Goal: Communication & Community: Answer question/provide support

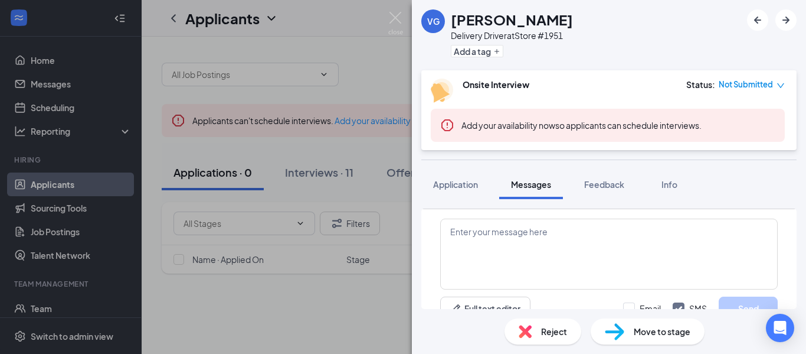
scroll to position [451, 0]
click at [385, 14] on div "VG Victor Giddens Delivery Driver at Store #1951 Add a tag Onsite Interview Sta…" at bounding box center [403, 177] width 806 height 354
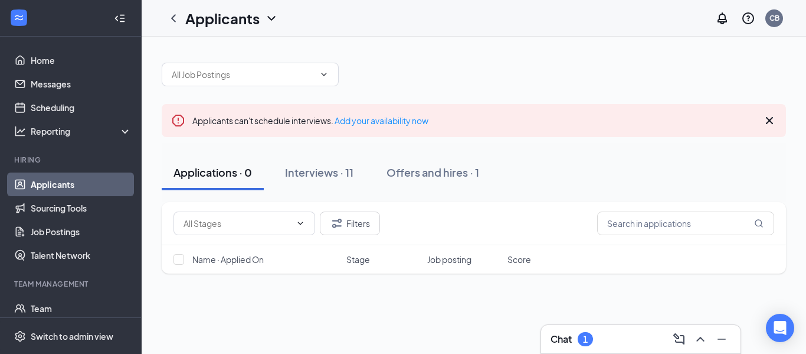
click at [621, 339] on div "Chat 1" at bounding box center [641, 338] width 181 height 19
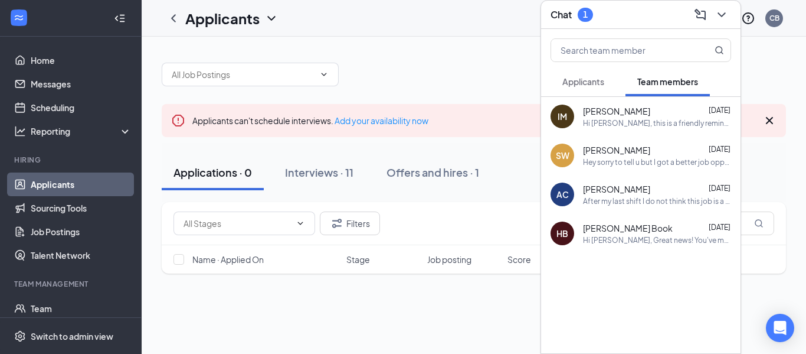
click at [589, 87] on button "Applicants" at bounding box center [584, 82] width 66 height 30
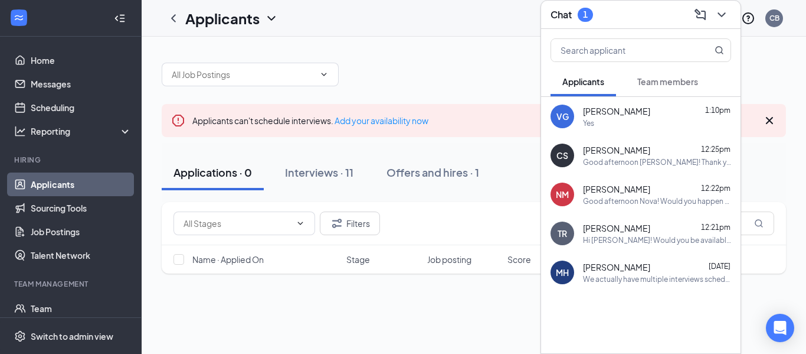
click at [648, 129] on div "VG Victor Giddens 1:10pm Yes" at bounding box center [641, 116] width 200 height 39
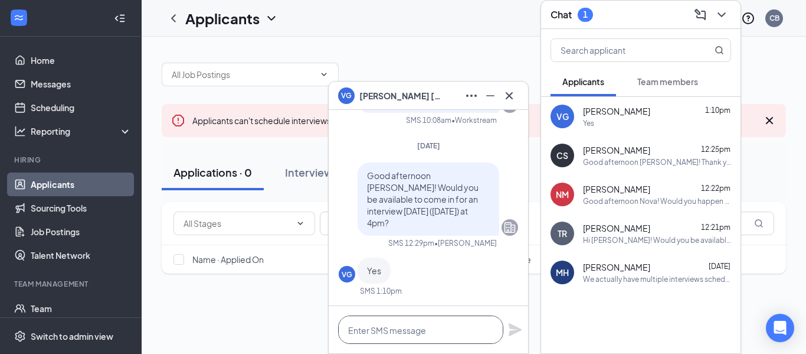
click at [406, 337] on textarea at bounding box center [420, 329] width 165 height 28
type textarea "Alright, we'll see you then!"
click at [516, 331] on icon "Plane" at bounding box center [515, 329] width 13 height 13
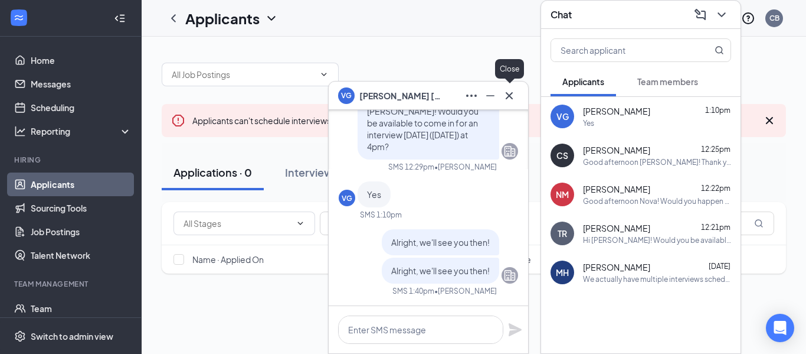
click at [515, 104] on div at bounding box center [509, 95] width 19 height 19
click at [716, 17] on icon "ChevronDown" at bounding box center [722, 15] width 14 height 14
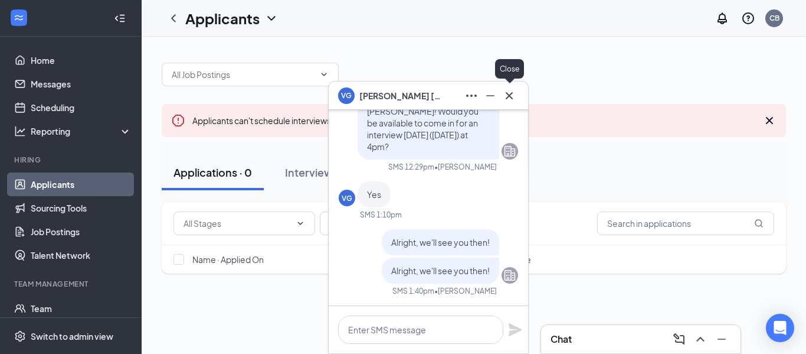
click at [508, 97] on icon "Cross" at bounding box center [509, 94] width 7 height 7
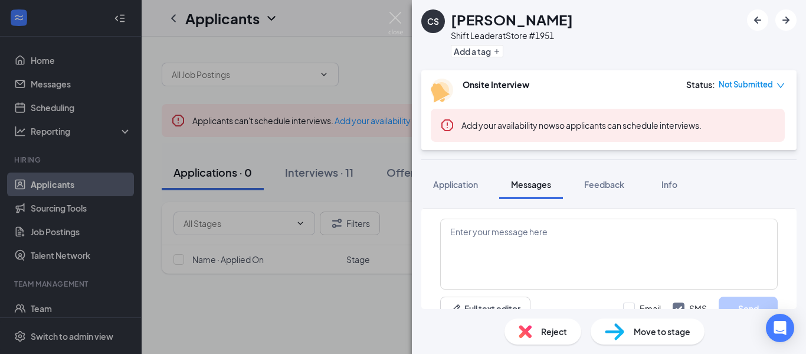
scroll to position [490, 0]
click at [395, 17] on img at bounding box center [395, 23] width 15 height 23
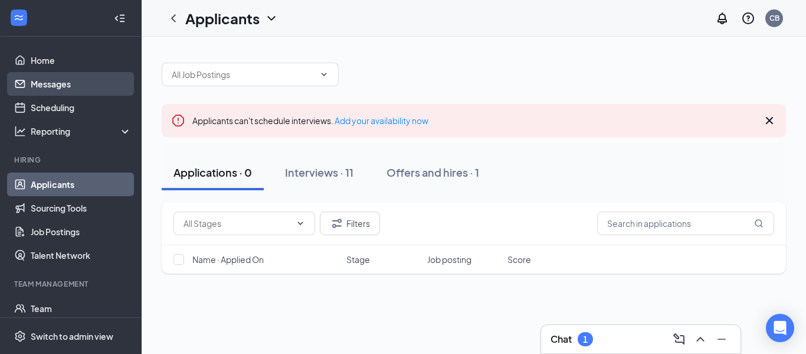
click at [87, 93] on link "Messages" at bounding box center [81, 84] width 101 height 24
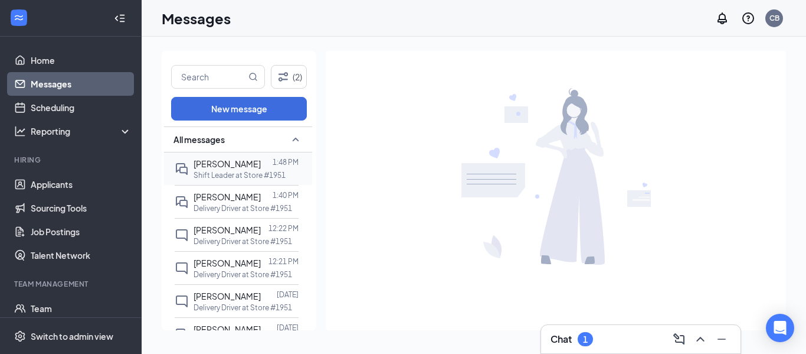
click at [230, 176] on p "Shift Leader at Store #1951" at bounding box center [240, 175] width 92 height 10
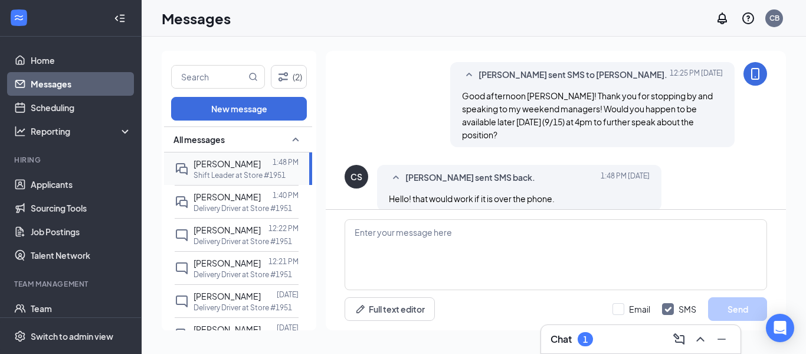
scroll to position [291, 0]
click at [401, 244] on textarea at bounding box center [556, 254] width 423 height 71
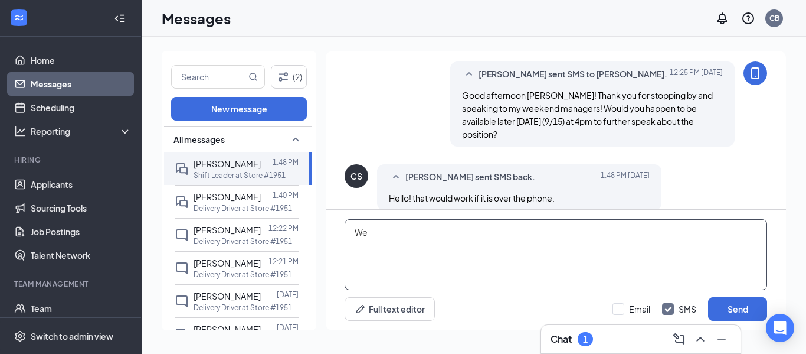
type textarea "W"
click at [391, 234] on textarea "Unfortualy" at bounding box center [556, 254] width 423 height 71
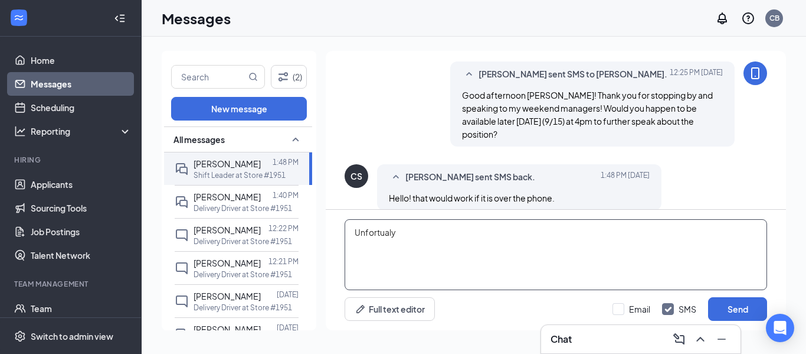
click at [391, 234] on textarea "Unfortualy" at bounding box center [556, 254] width 423 height 71
click at [381, 231] on textarea "Unfortunaly" at bounding box center [556, 254] width 423 height 71
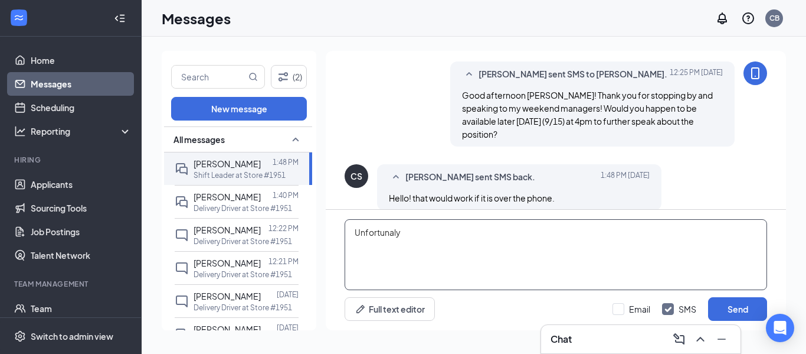
click at [381, 231] on textarea "Unfortunaly" at bounding box center [556, 254] width 423 height 71
type textarea "U"
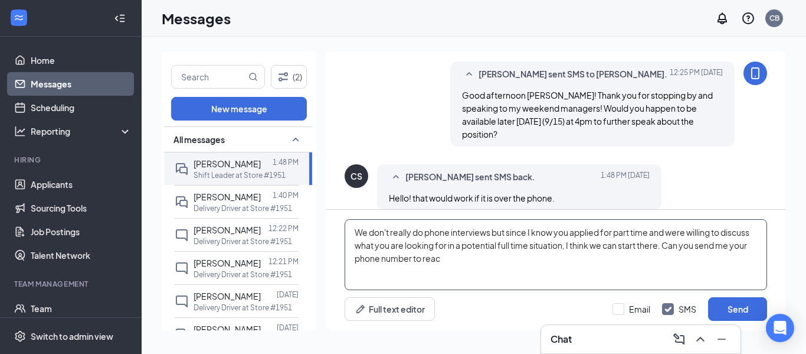
click at [758, 247] on textarea "We don't really do phone interviews but since I know you applied for part time …" at bounding box center [556, 254] width 423 height 71
click at [470, 263] on textarea "We don't really do phone interviews but since I know you applied for part time …" at bounding box center [556, 254] width 423 height 71
click at [553, 257] on textarea "We don't really do phone interviews but since I know you applied for part time …" at bounding box center [556, 254] width 423 height 71
type textarea "We don't really do phone interviews but since I know you applied for part time …"
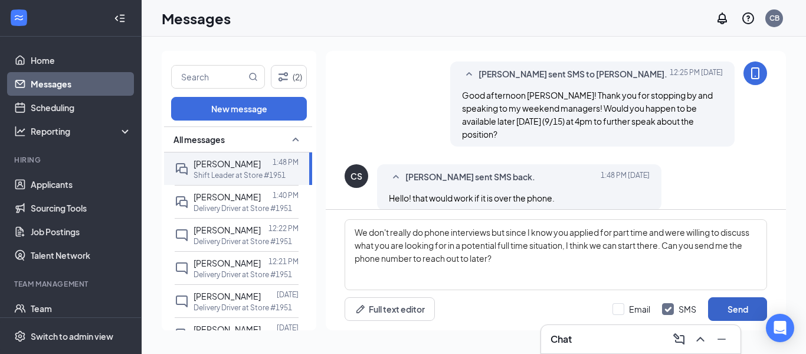
click at [738, 300] on button "Send" at bounding box center [737, 309] width 59 height 24
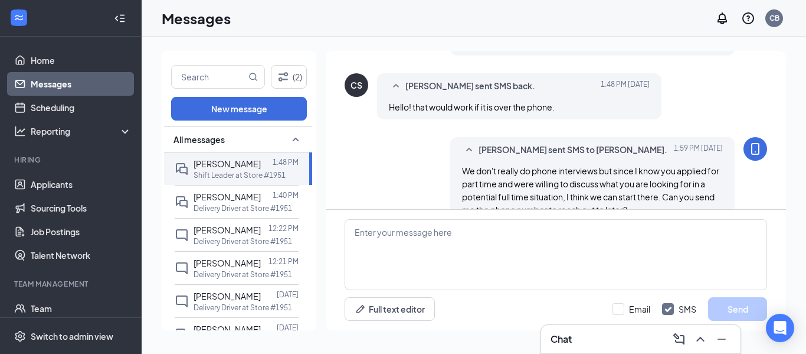
scroll to position [394, 0]
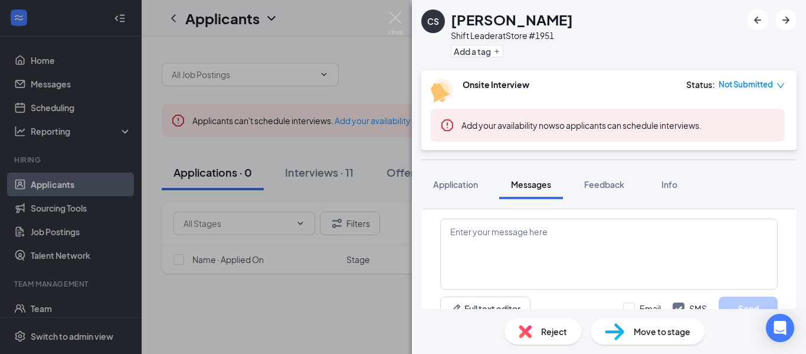
scroll to position [689, 0]
click at [398, 21] on img at bounding box center [395, 23] width 15 height 23
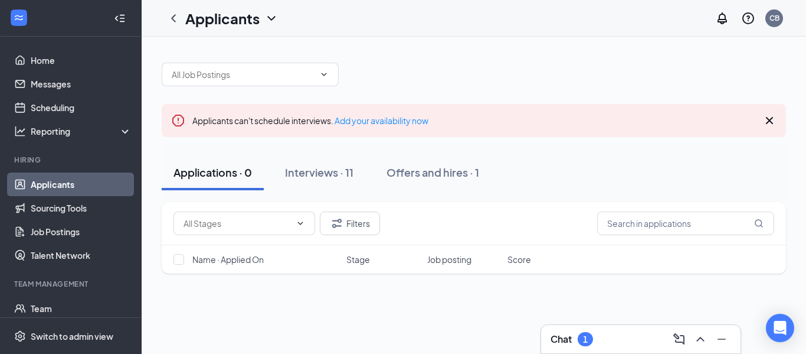
click at [616, 346] on div "Chat 1" at bounding box center [641, 338] width 181 height 19
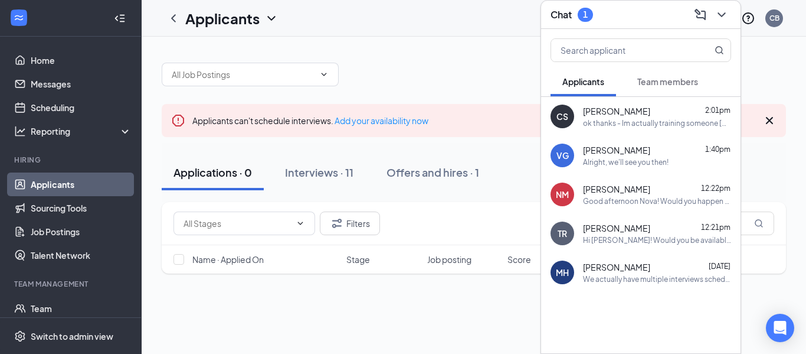
click at [633, 123] on div "ok thanks - Im actually training someone [DATE] in [GEOGRAPHIC_DATA] - And woul…" at bounding box center [657, 123] width 148 height 10
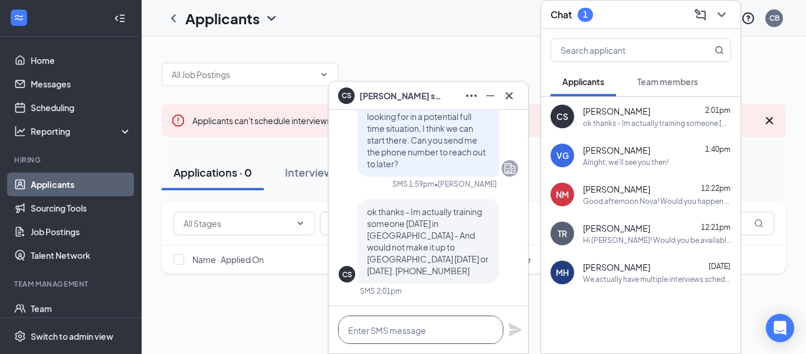
click at [401, 331] on textarea at bounding box center [420, 329] width 165 height 28
type textarea "A"
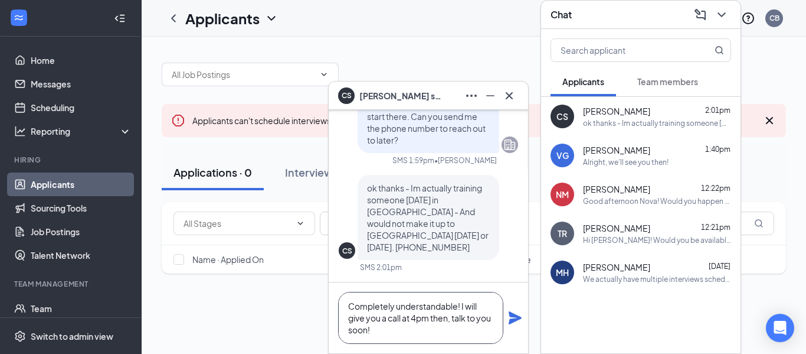
click at [460, 306] on textarea "Completely understandable! I will give you a call at 4pm then, talk to you soon!" at bounding box center [420, 318] width 165 height 52
type textarea "Completely understandable. I will give you a call at 4pm then, talk to you soon!"
click at [518, 321] on icon "Plane" at bounding box center [515, 317] width 14 height 14
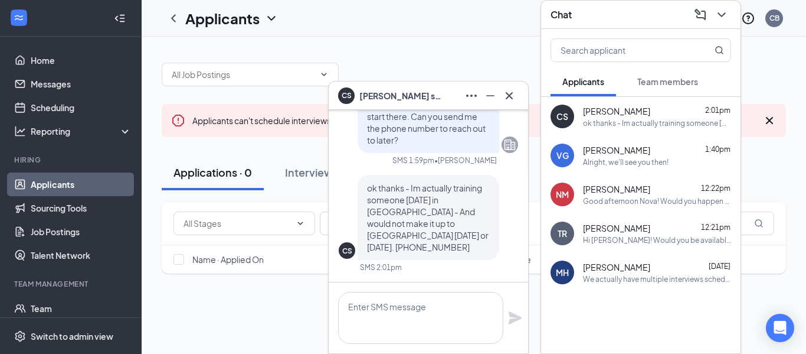
scroll to position [0, 0]
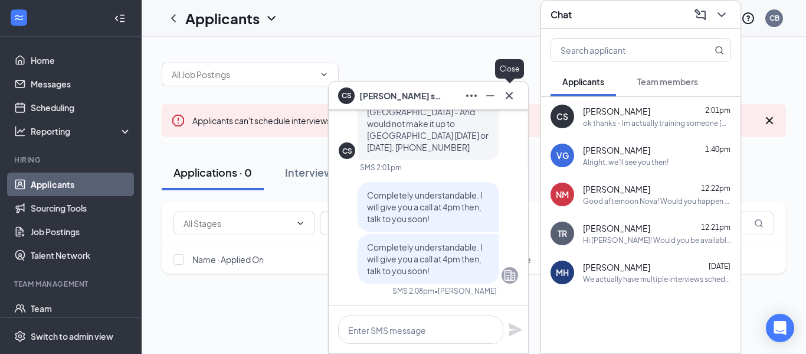
click at [516, 97] on icon "Cross" at bounding box center [509, 96] width 14 height 14
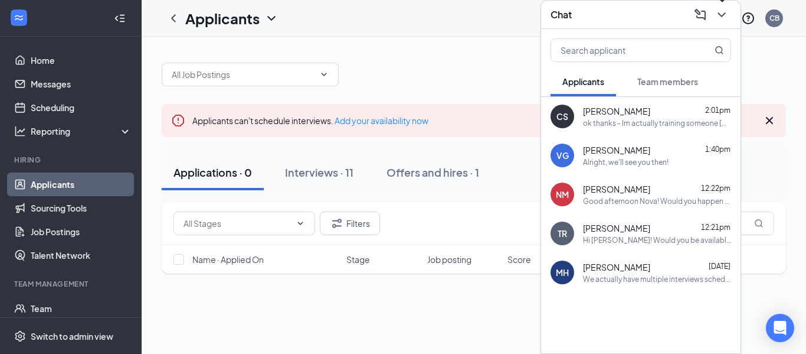
click at [723, 20] on icon "ChevronDown" at bounding box center [722, 15] width 14 height 14
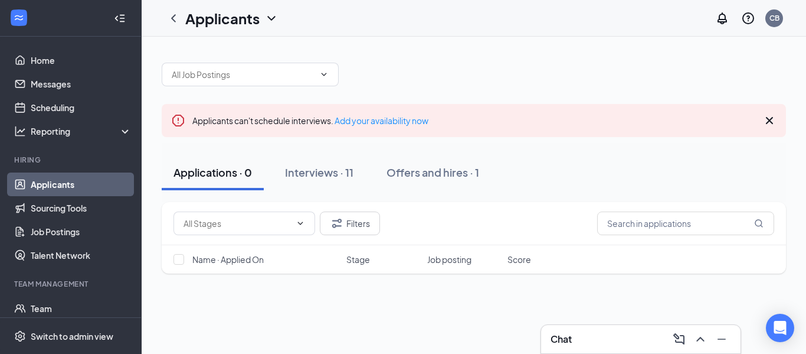
click at [769, 121] on icon "Cross" at bounding box center [769, 120] width 7 height 7
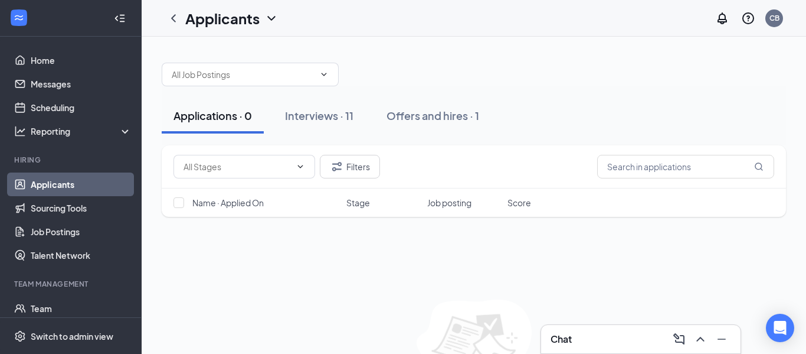
scroll to position [1, 0]
click at [614, 344] on div "Chat" at bounding box center [641, 338] width 181 height 19
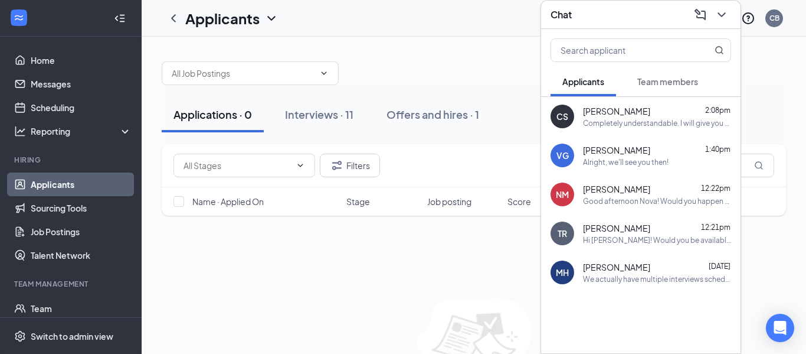
click at [670, 152] on div "Victor Giddens 1:40pm" at bounding box center [657, 150] width 148 height 12
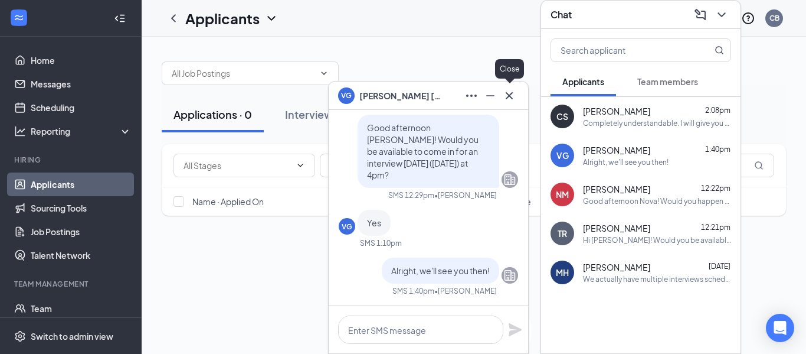
click at [510, 95] on icon "Cross" at bounding box center [509, 94] width 7 height 7
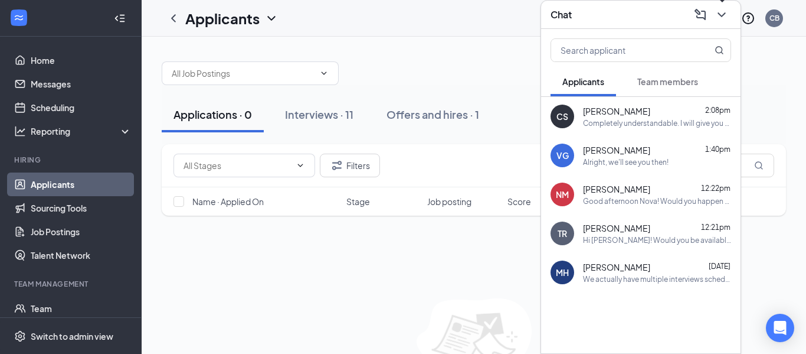
click at [725, 16] on icon "ChevronDown" at bounding box center [722, 15] width 14 height 14
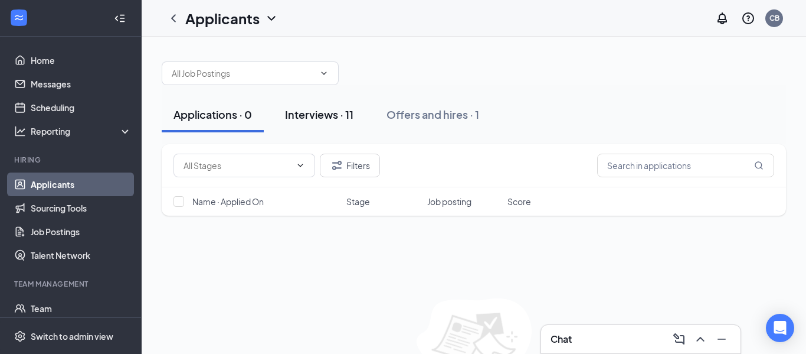
click at [323, 97] on button "Interviews · 11" at bounding box center [319, 114] width 92 height 35
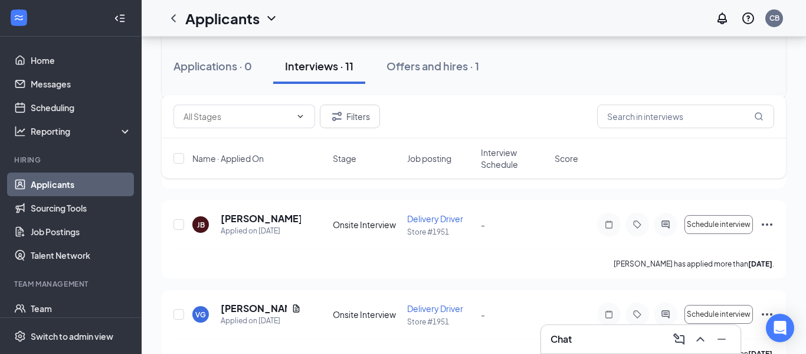
scroll to position [221, 0]
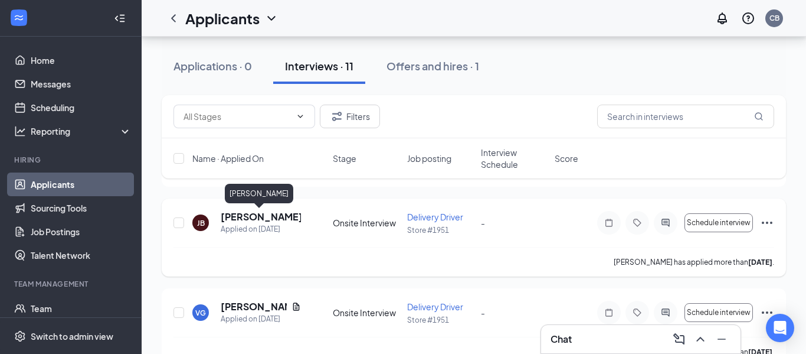
click at [249, 214] on h5 "[PERSON_NAME]" at bounding box center [261, 216] width 80 height 13
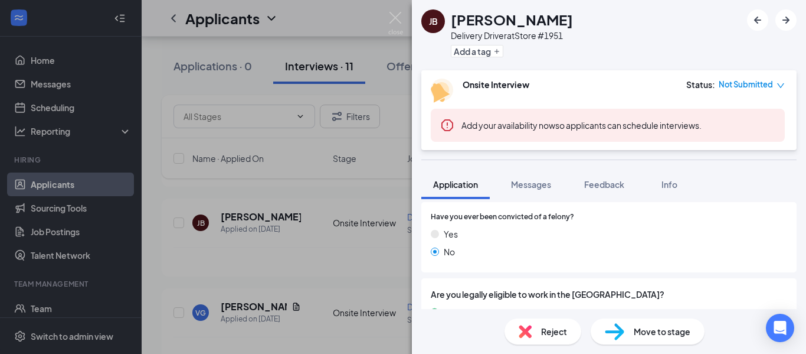
scroll to position [397, 0]
click at [396, 22] on img at bounding box center [395, 23] width 15 height 23
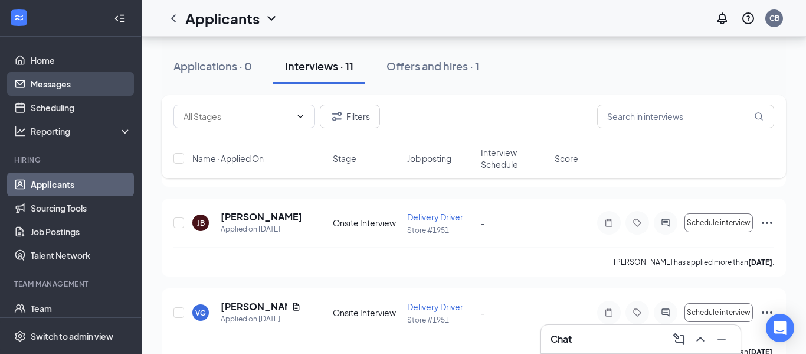
click at [99, 89] on link "Messages" at bounding box center [81, 84] width 101 height 24
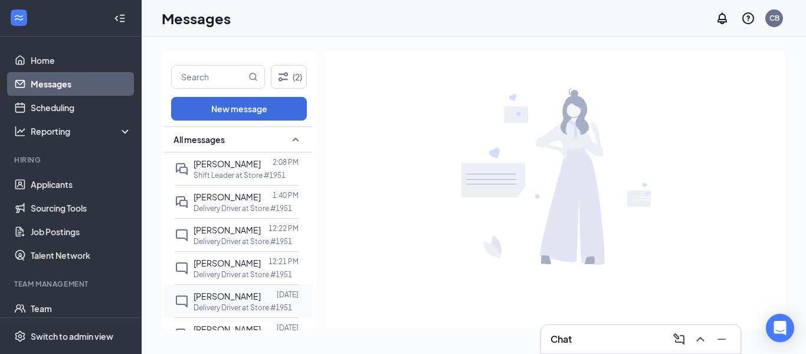
click at [235, 295] on span "[PERSON_NAME]" at bounding box center [227, 295] width 67 height 11
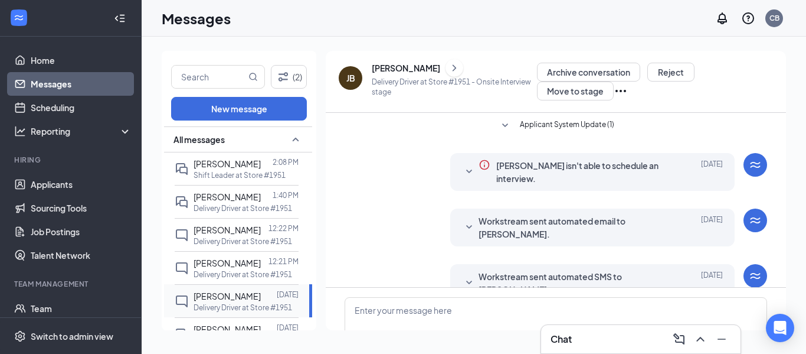
scroll to position [78, 0]
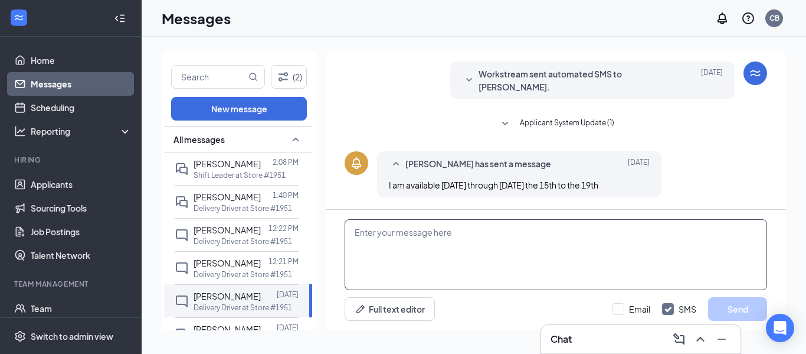
click at [447, 240] on textarea at bounding box center [556, 254] width 423 height 71
type textarea "H"
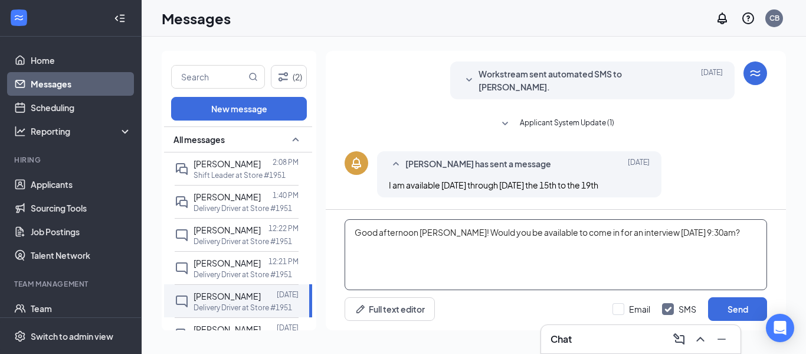
click at [601, 285] on textarea "Good afternoon Jayden! Would you be available to come in for an interview Wedne…" at bounding box center [556, 254] width 423 height 71
type textarea "Good afternoon Jayden! Would you be available to come in for an interview Wedne…"
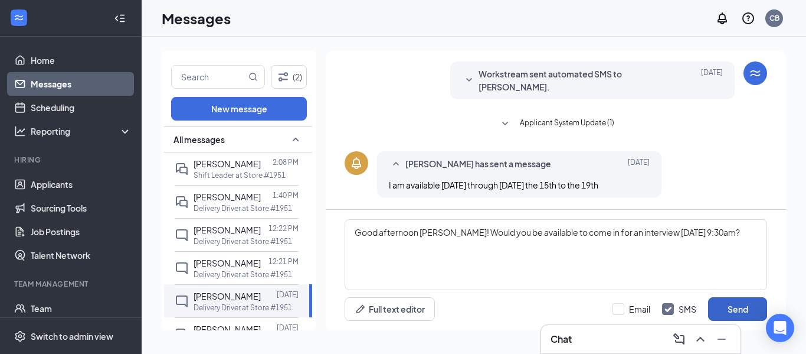
click at [724, 303] on button "Send" at bounding box center [737, 309] width 59 height 24
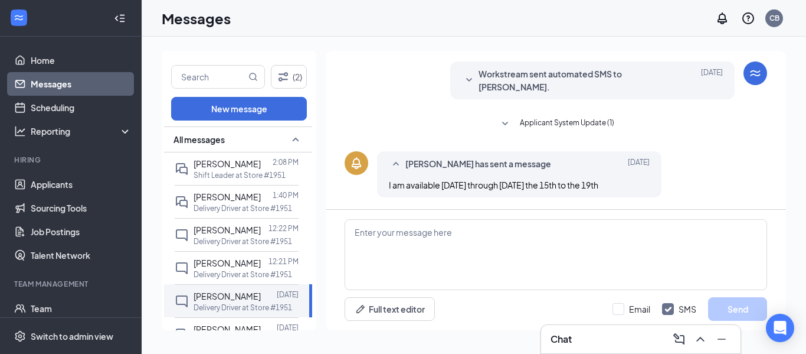
scroll to position [201, 0]
